Goal: Information Seeking & Learning: Learn about a topic

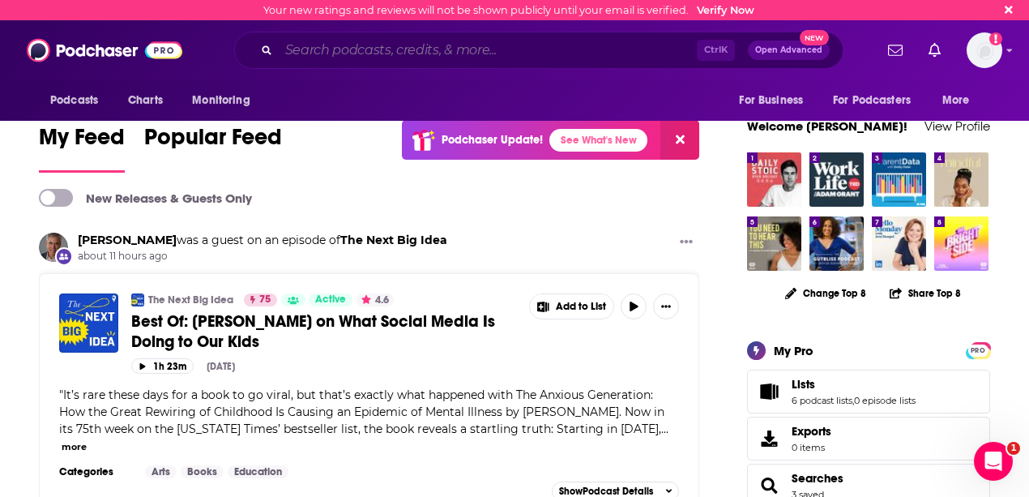
click at [349, 52] on input "Search podcasts, credits, & more..." at bounding box center [488, 50] width 418 height 26
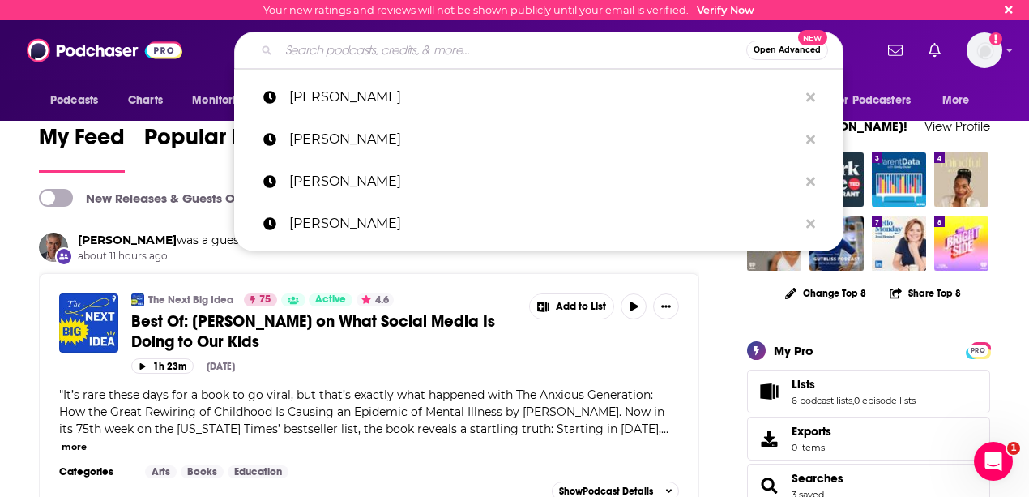
paste input "The Ready Living Podcast call with [PERSON_NAME]"
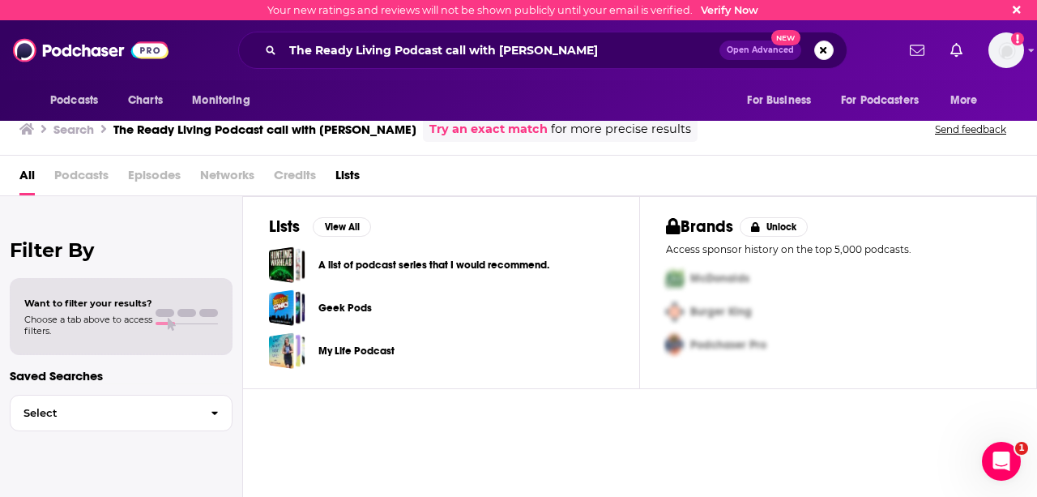
click at [499, 135] on link "Try an exact match" at bounding box center [488, 129] width 118 height 19
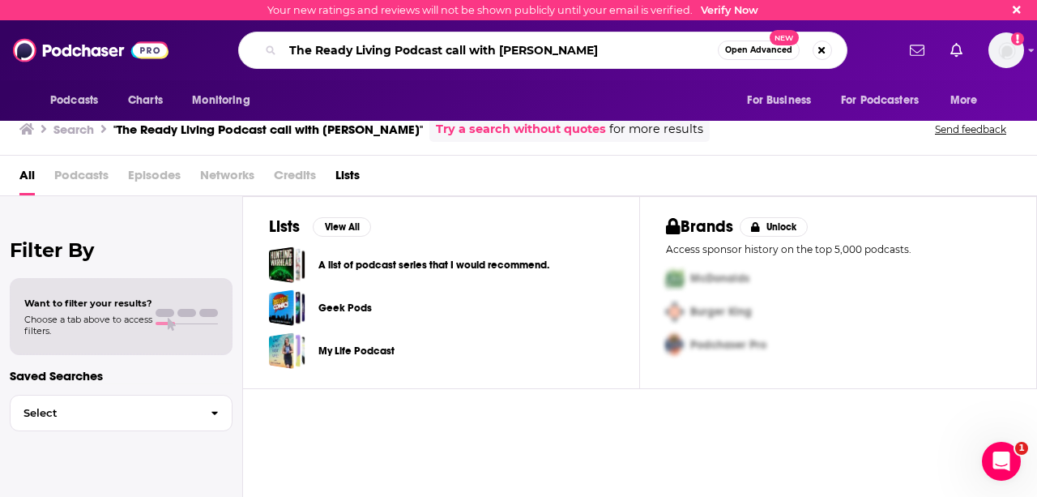
drag, startPoint x: 496, startPoint y: 52, endPoint x: 266, endPoint y: 51, distance: 230.1
click at [266, 51] on div "The Ready Living Podcast call with [PERSON_NAME] Open Advanced New" at bounding box center [542, 50] width 609 height 37
click at [434, 57] on input "[PERSON_NAME]" at bounding box center [500, 50] width 435 height 26
type input "[PERSON_NAME]"
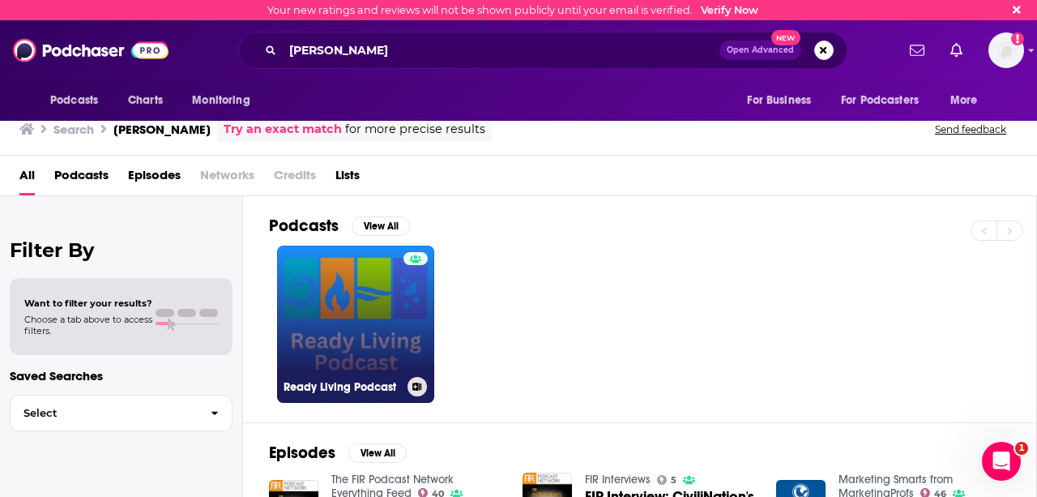
click at [343, 307] on link "Ready Living Podcast" at bounding box center [355, 323] width 157 height 157
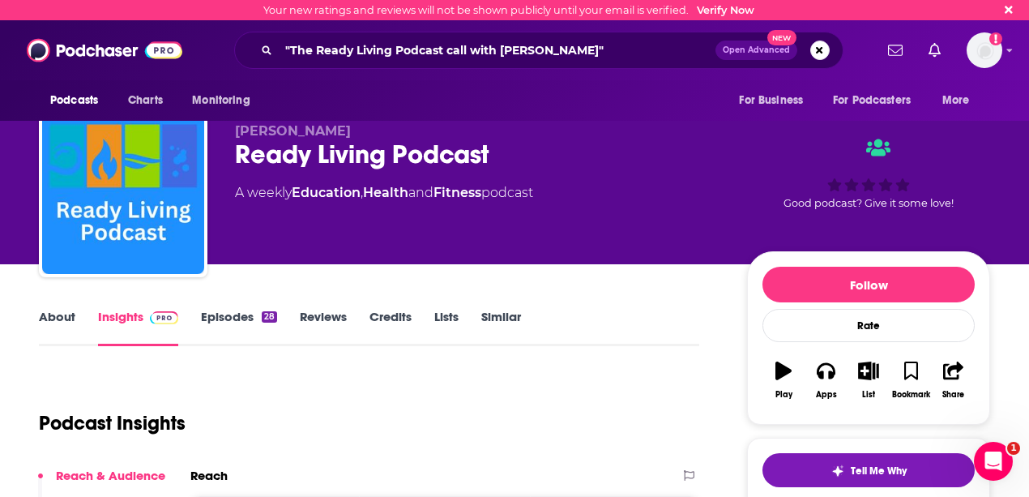
click at [49, 317] on link "About" at bounding box center [57, 327] width 36 height 37
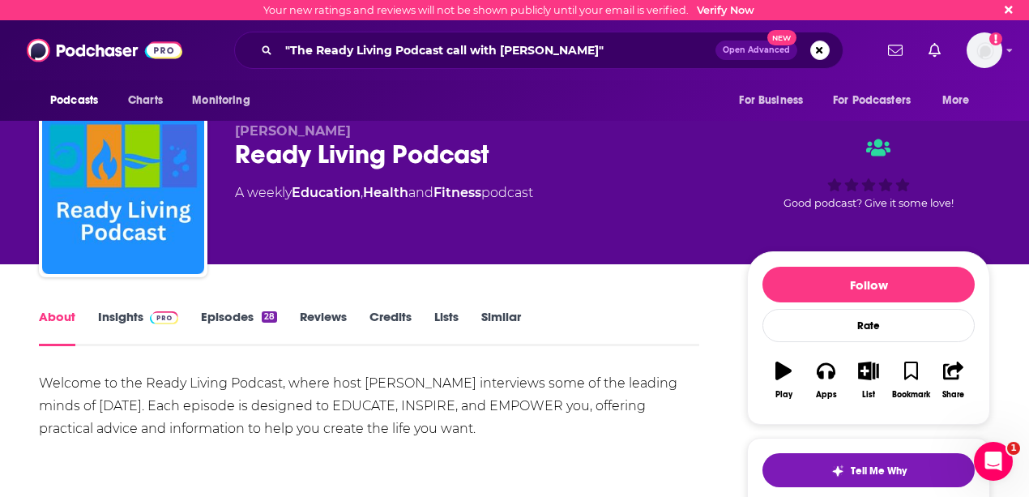
click at [110, 322] on link "Insights" at bounding box center [138, 327] width 80 height 37
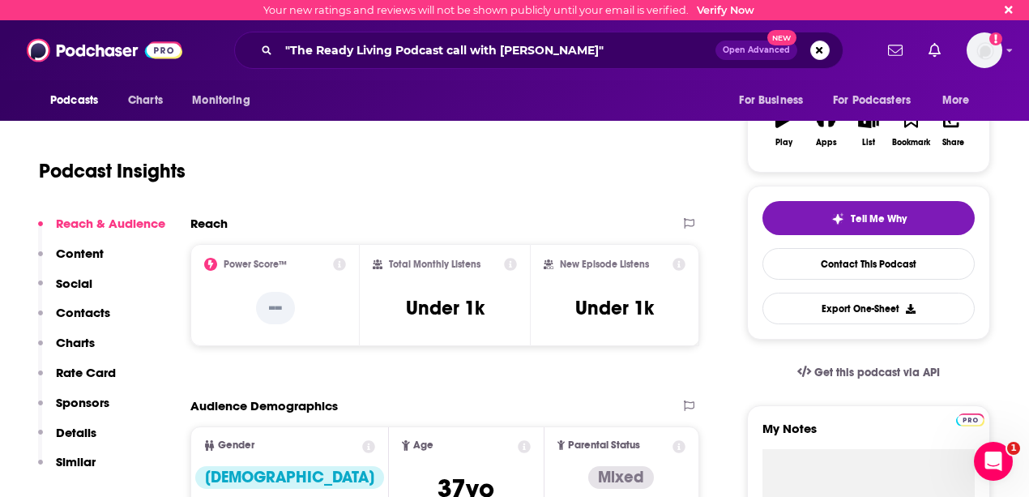
scroll to position [377, 0]
